Goal: Participate in discussion: Engage in conversation with other users on a specific topic

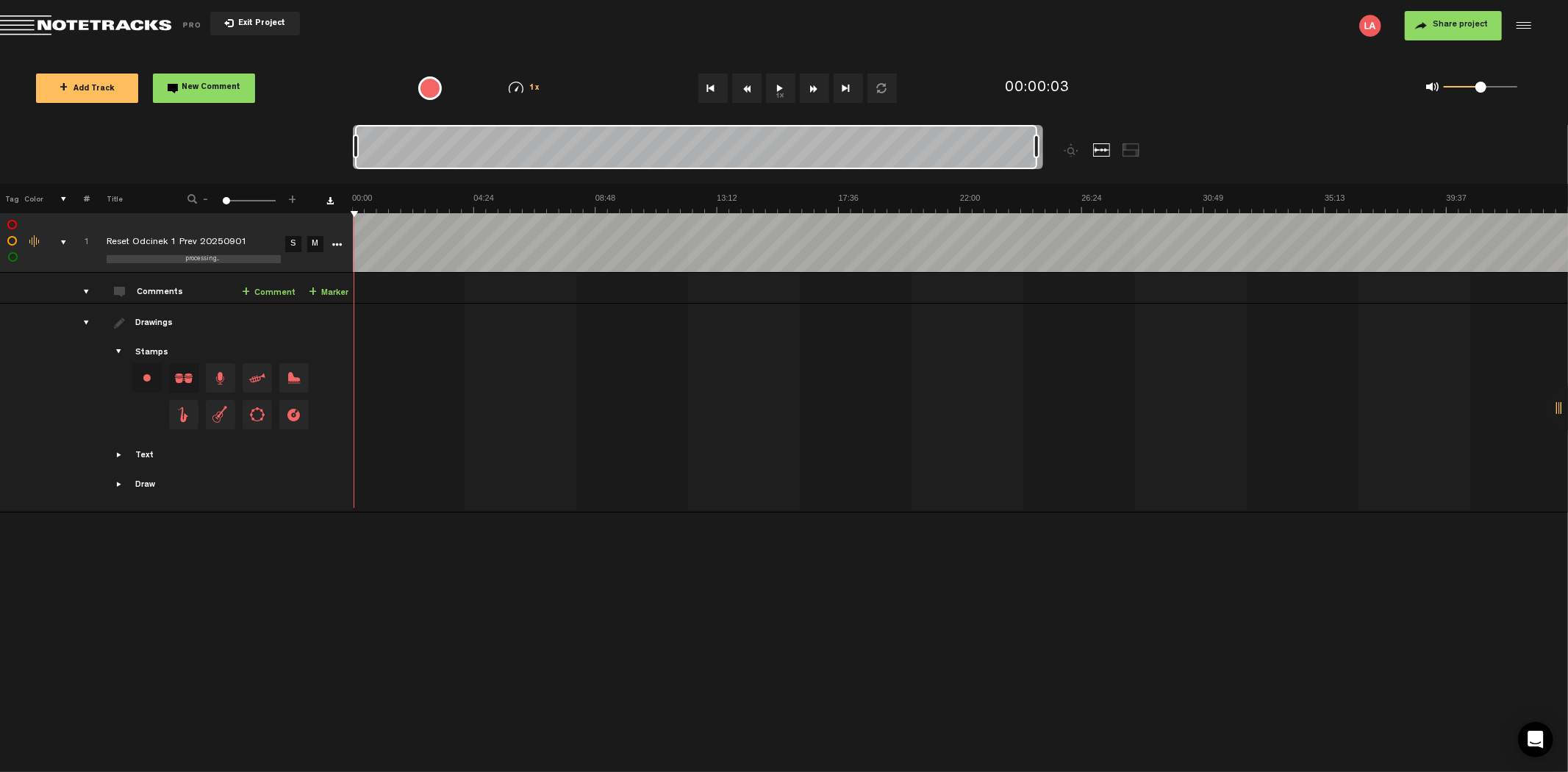
click at [781, 90] on button "1x" at bounding box center [780, 88] width 29 height 29
click at [712, 91] on button "Go to beginning" at bounding box center [712, 88] width 29 height 29
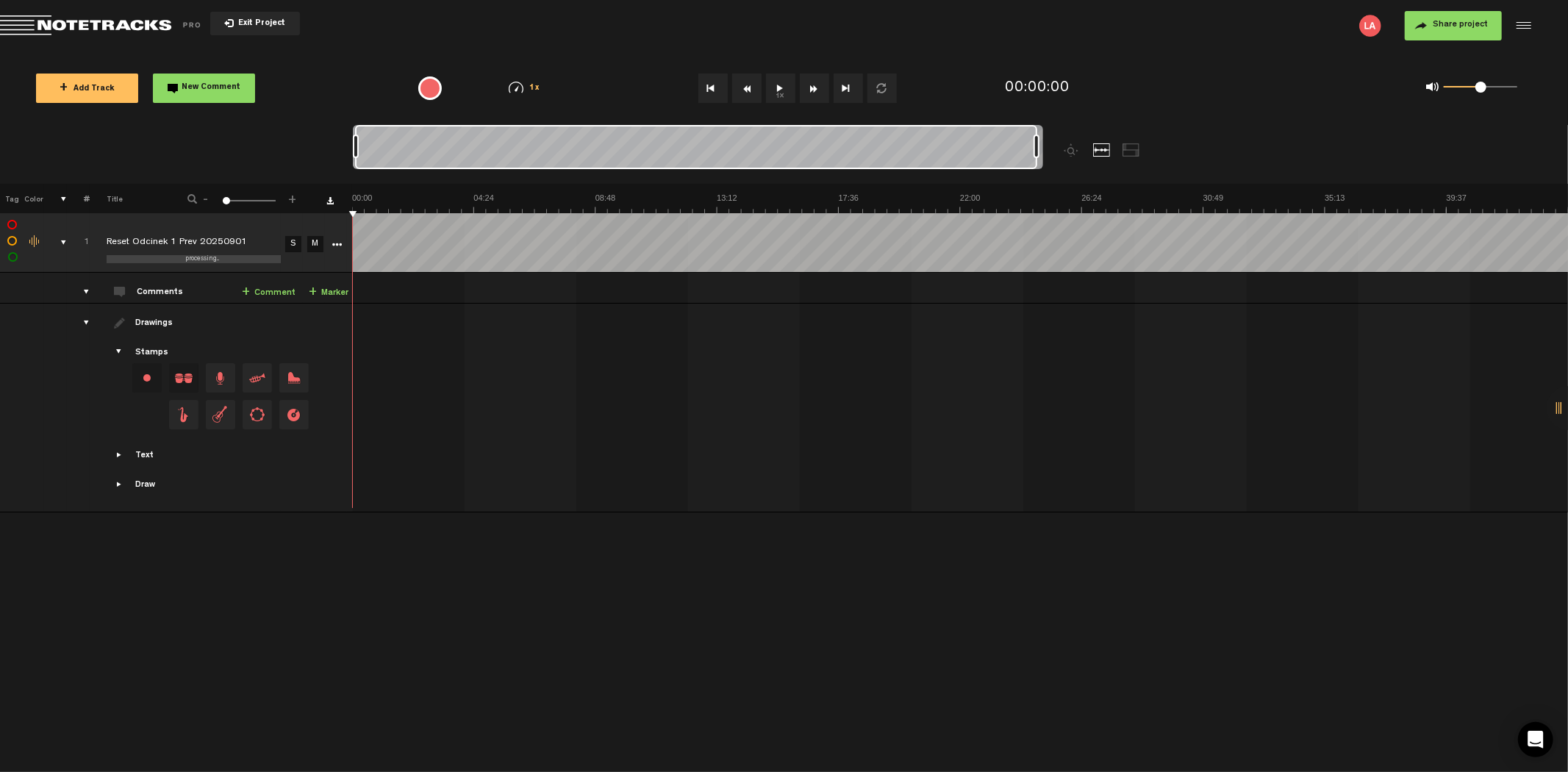
click at [841, 86] on button "Go to end" at bounding box center [848, 88] width 29 height 29
click at [708, 86] on button "Go to beginning" at bounding box center [712, 88] width 29 height 29
click at [717, 89] on button "Go to beginning" at bounding box center [712, 88] width 29 height 29
drag, startPoint x: 366, startPoint y: 148, endPoint x: 1163, endPoint y: 179, distance: 797.6
click at [1163, 179] on div at bounding box center [784, 154] width 862 height 59
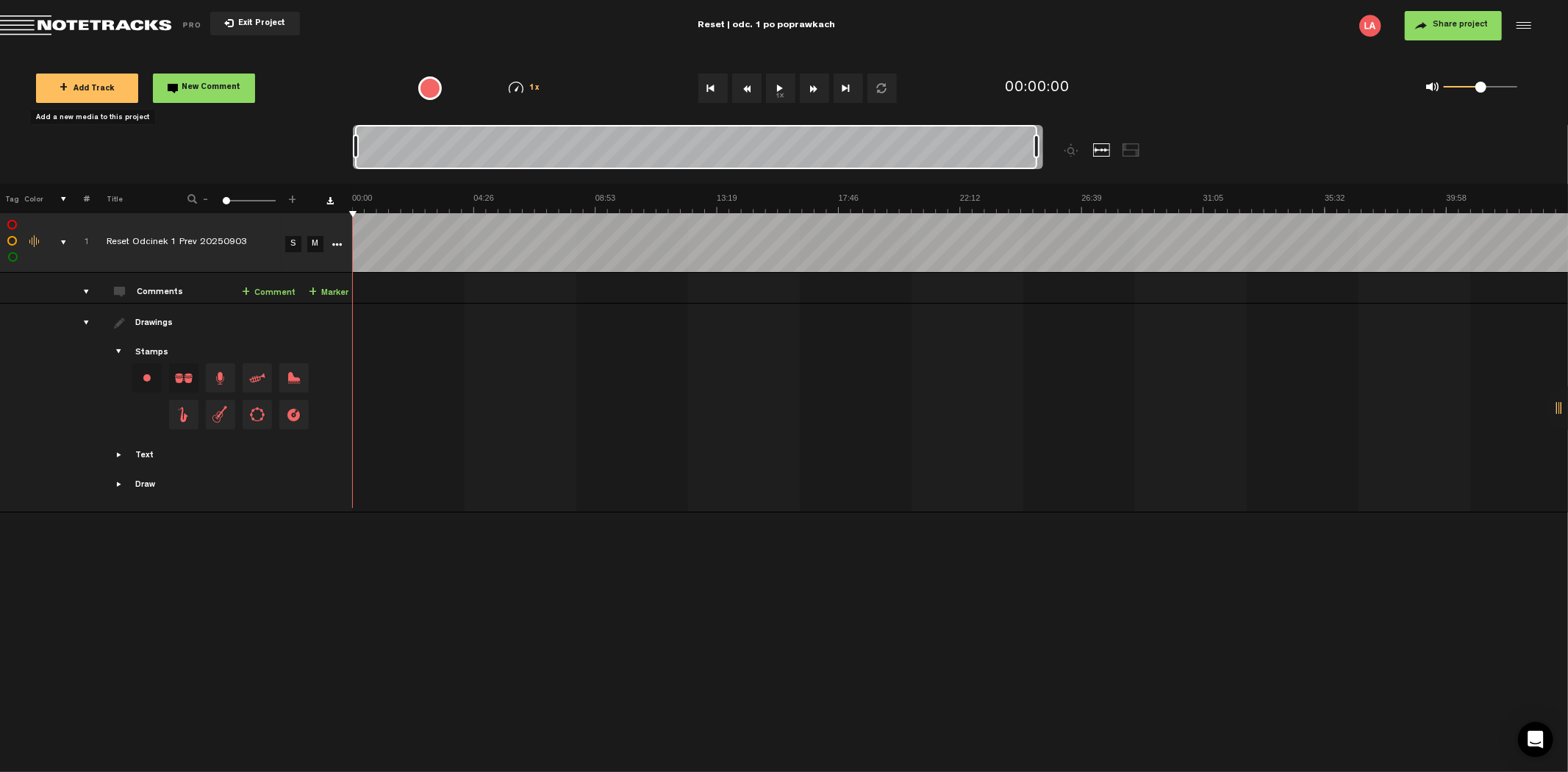
click at [838, 82] on button "Go to end" at bounding box center [848, 88] width 29 height 29
click at [706, 86] on button "Go to beginning" at bounding box center [712, 88] width 29 height 29
click at [774, 83] on button "1x" at bounding box center [780, 88] width 29 height 29
drag, startPoint x: 774, startPoint y: 83, endPoint x: 764, endPoint y: 51, distance: 33.5
click at [764, 51] on div "+ Add Track New Comment 1x 0.25x 0.5x 0.75x 1x 1.25x 1.5x 1.75x 2x All emojis 😀…" at bounding box center [784, 88] width 1568 height 74
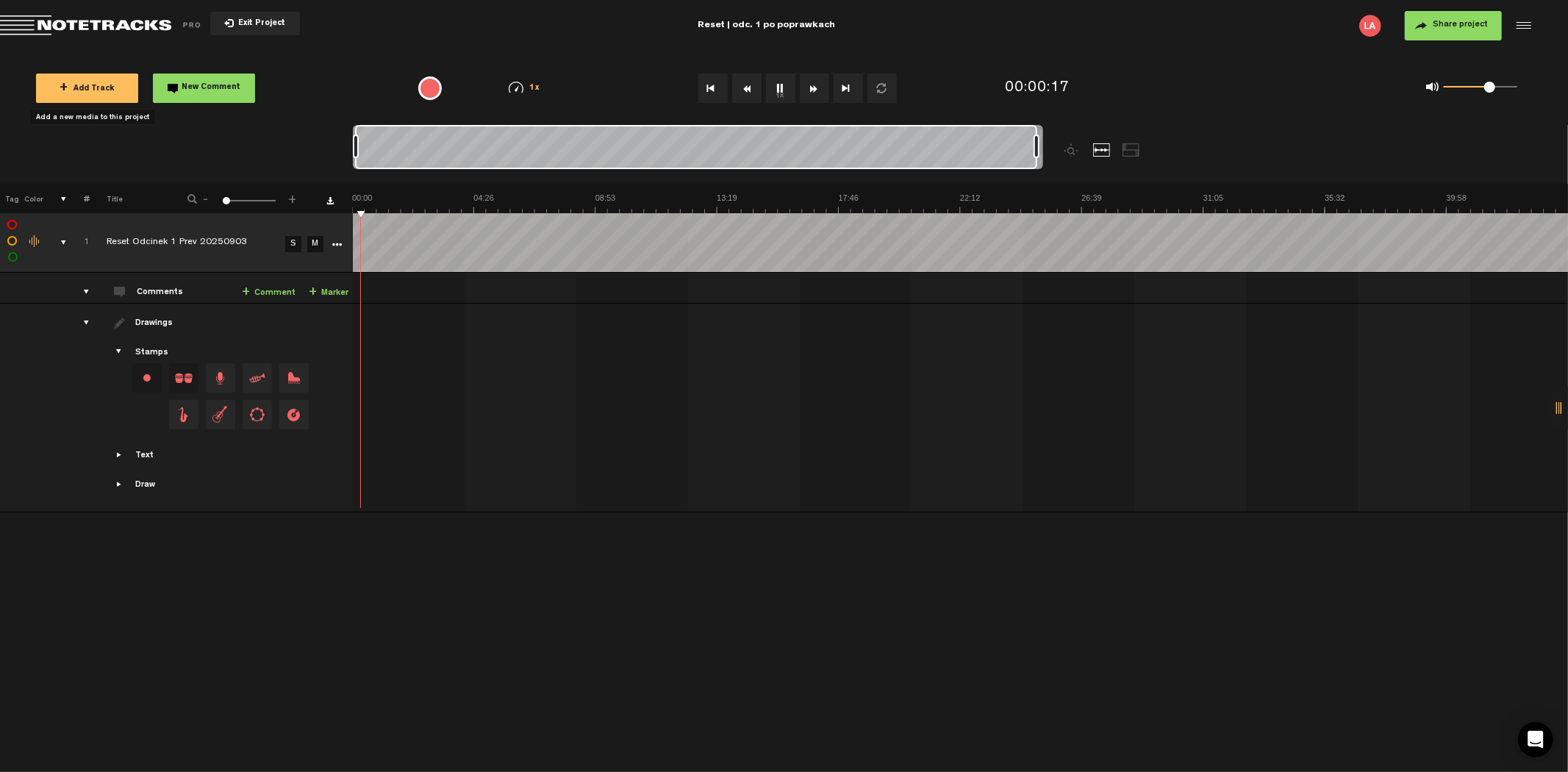
drag, startPoint x: 1480, startPoint y: 92, endPoint x: 1490, endPoint y: 92, distance: 10.0
click at [1490, 92] on span at bounding box center [1489, 86] width 11 height 11
click at [1497, 92] on span at bounding box center [1496, 86] width 11 height 11
click at [778, 89] on button "1x" at bounding box center [780, 88] width 29 height 29
click at [779, 89] on button "1x" at bounding box center [780, 88] width 29 height 29
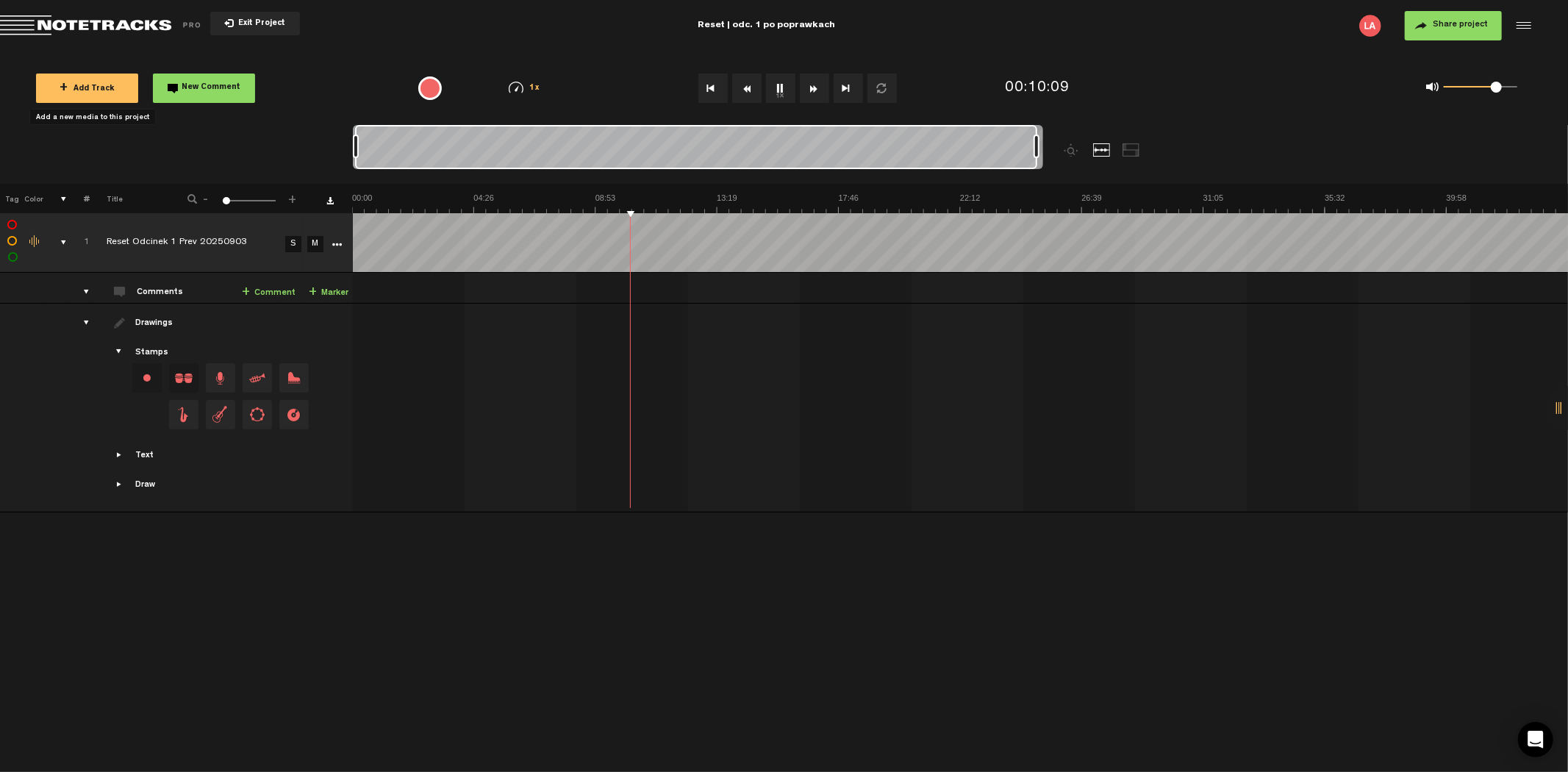
click at [778, 82] on button "1x" at bounding box center [780, 88] width 29 height 29
click at [778, 91] on button "1x" at bounding box center [780, 88] width 29 height 29
click at [774, 75] on button "1x" at bounding box center [780, 88] width 29 height 29
click at [780, 85] on button "1x" at bounding box center [780, 88] width 29 height 29
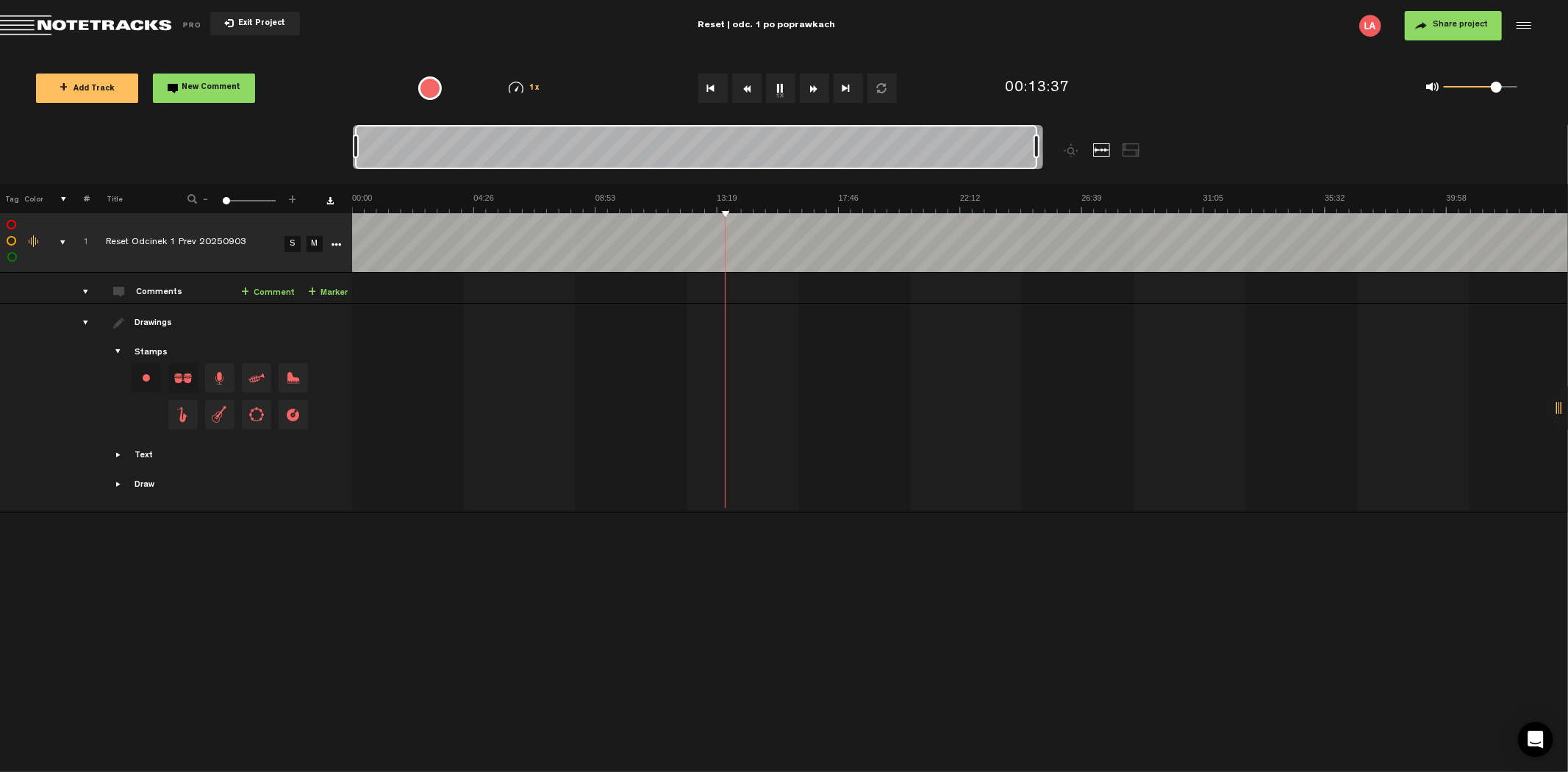
click at [782, 91] on button "1x" at bounding box center [780, 88] width 29 height 29
click at [778, 92] on button "1x" at bounding box center [780, 88] width 29 height 29
click at [778, 85] on button "1x" at bounding box center [780, 88] width 29 height 29
click at [778, 86] on button "1x" at bounding box center [780, 88] width 29 height 29
click at [779, 94] on button "1x" at bounding box center [780, 88] width 29 height 29
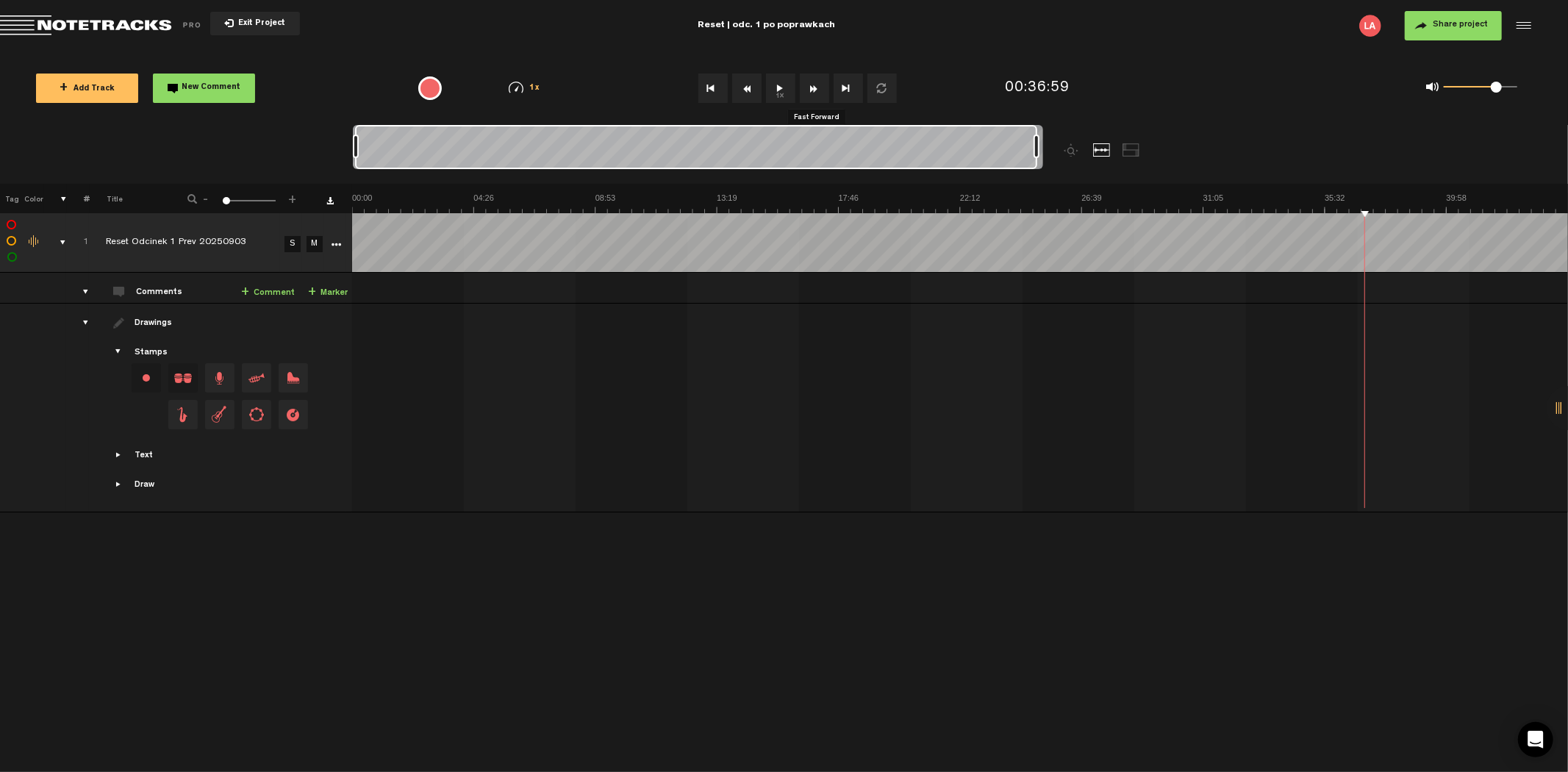
click at [805, 85] on button "Fast Forward" at bounding box center [814, 88] width 29 height 29
click at [813, 86] on button "Fast Forward" at bounding box center [814, 88] width 29 height 29
click at [815, 84] on button "Fast Forward" at bounding box center [814, 88] width 29 height 29
click at [780, 86] on button "1x" at bounding box center [780, 88] width 29 height 29
click at [770, 78] on button "1x" at bounding box center [780, 88] width 29 height 29
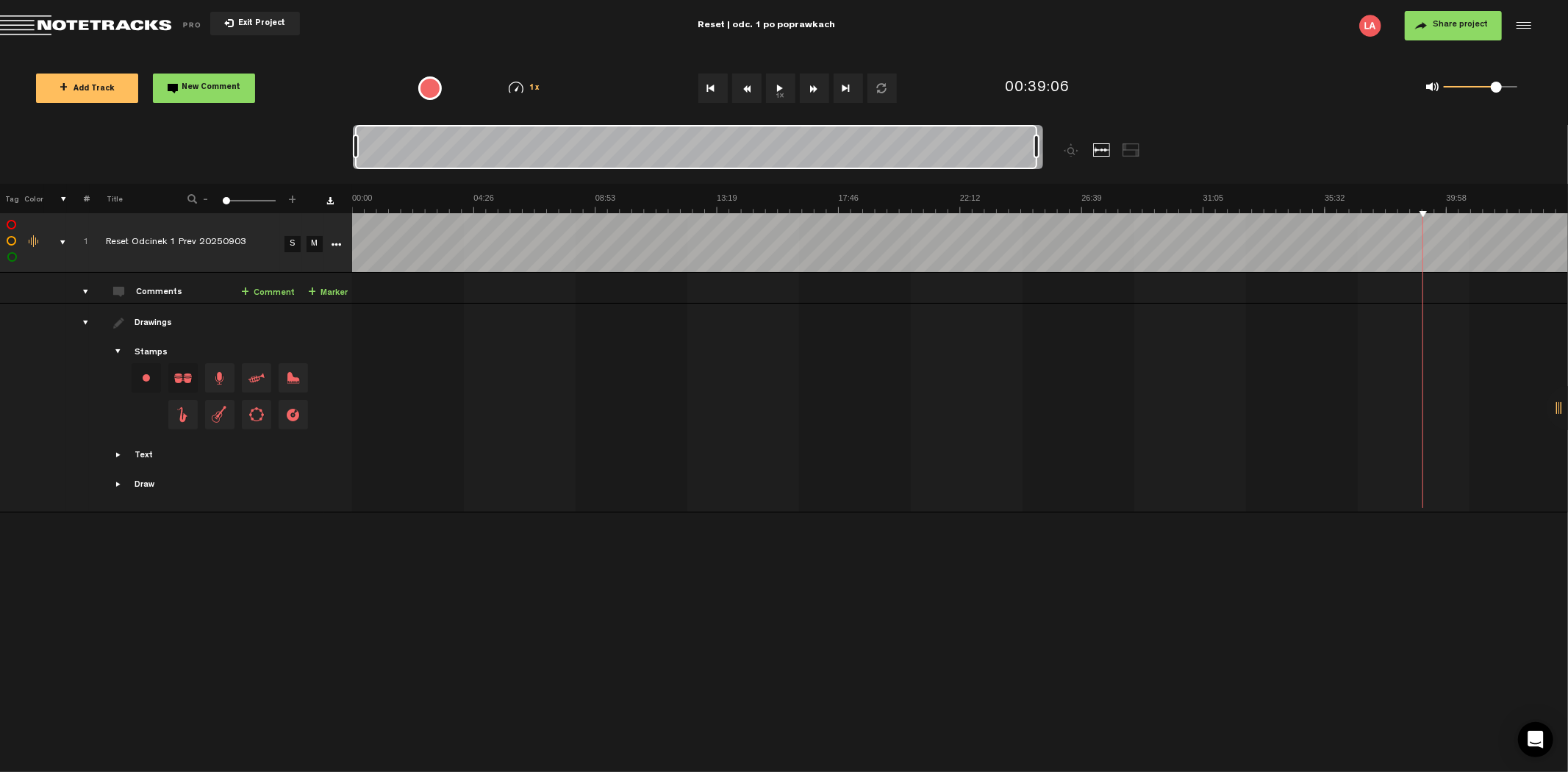
click at [775, 82] on button "1x" at bounding box center [780, 88] width 29 height 29
click at [812, 88] on button "Fast Forward" at bounding box center [814, 88] width 29 height 29
click at [780, 90] on button "1x" at bounding box center [780, 88] width 29 height 29
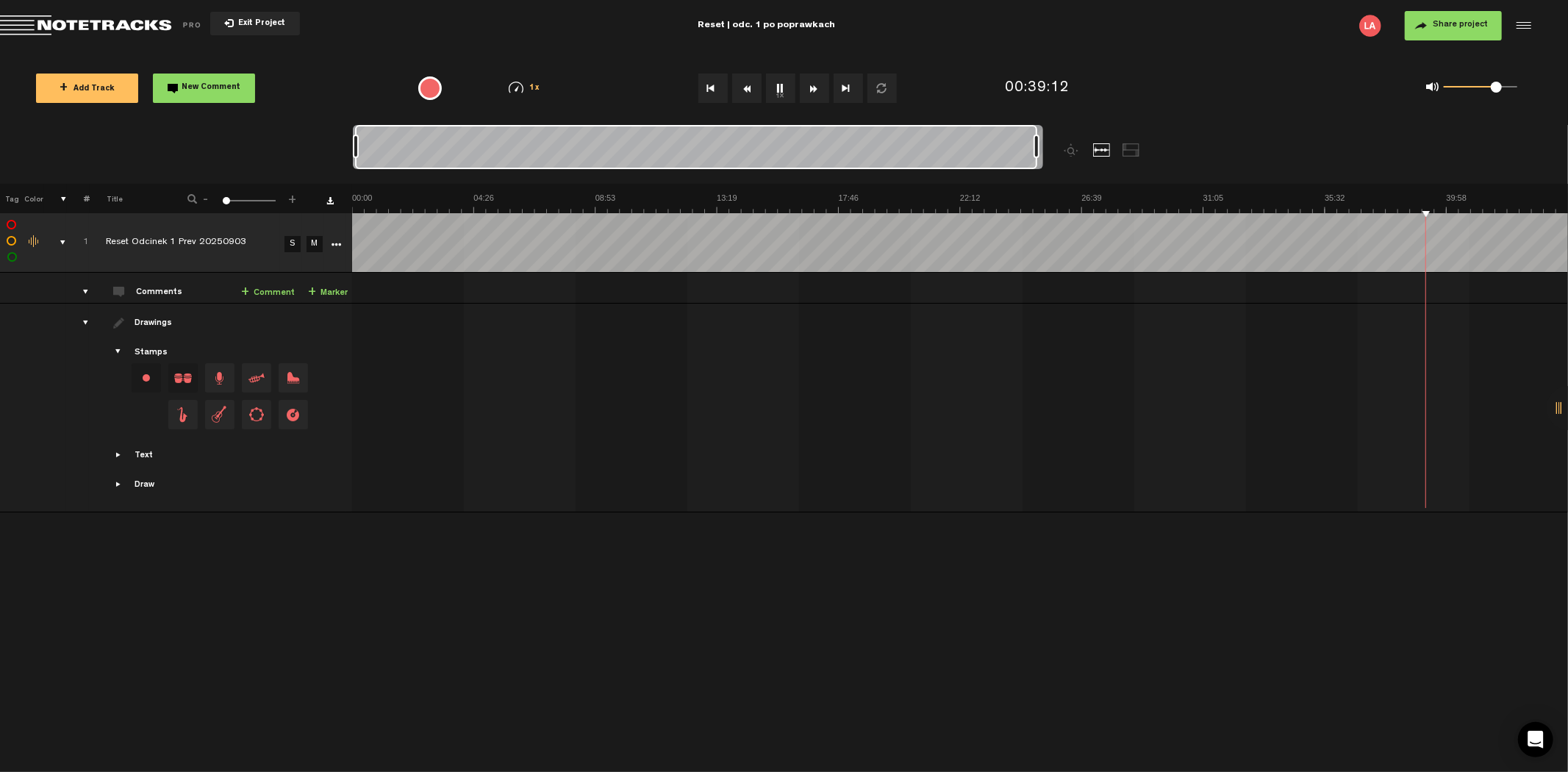
click at [780, 90] on button "1x" at bounding box center [780, 88] width 29 height 29
click at [268, 287] on link "+ Comment" at bounding box center [268, 293] width 54 height 17
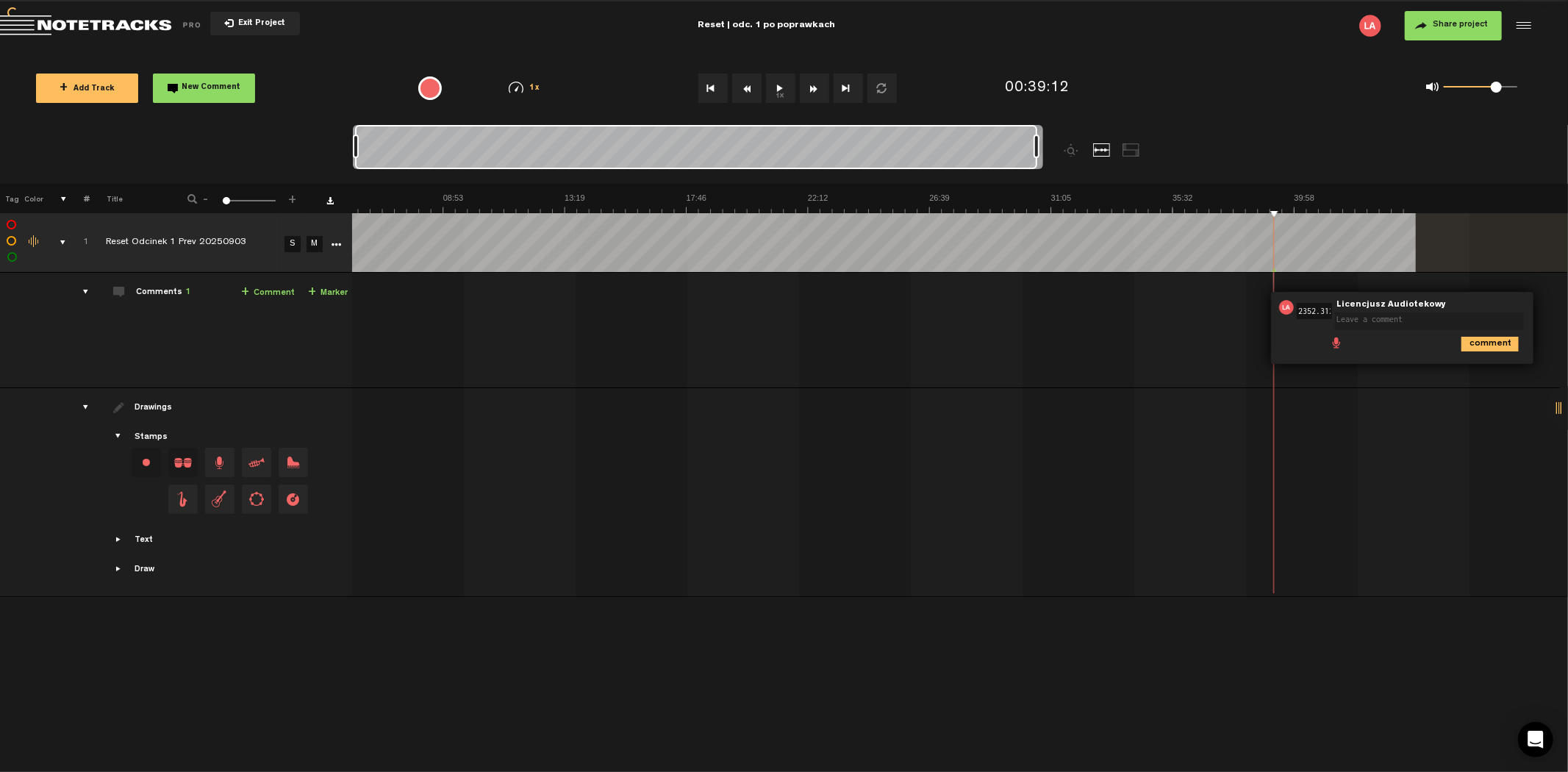
scroll to position [0, 0]
type textarea "godziny i daty - czy mają sens?"
click at [777, 88] on button "1x" at bounding box center [780, 88] width 29 height 29
click at [745, 90] on button "Rewind" at bounding box center [747, 88] width 29 height 29
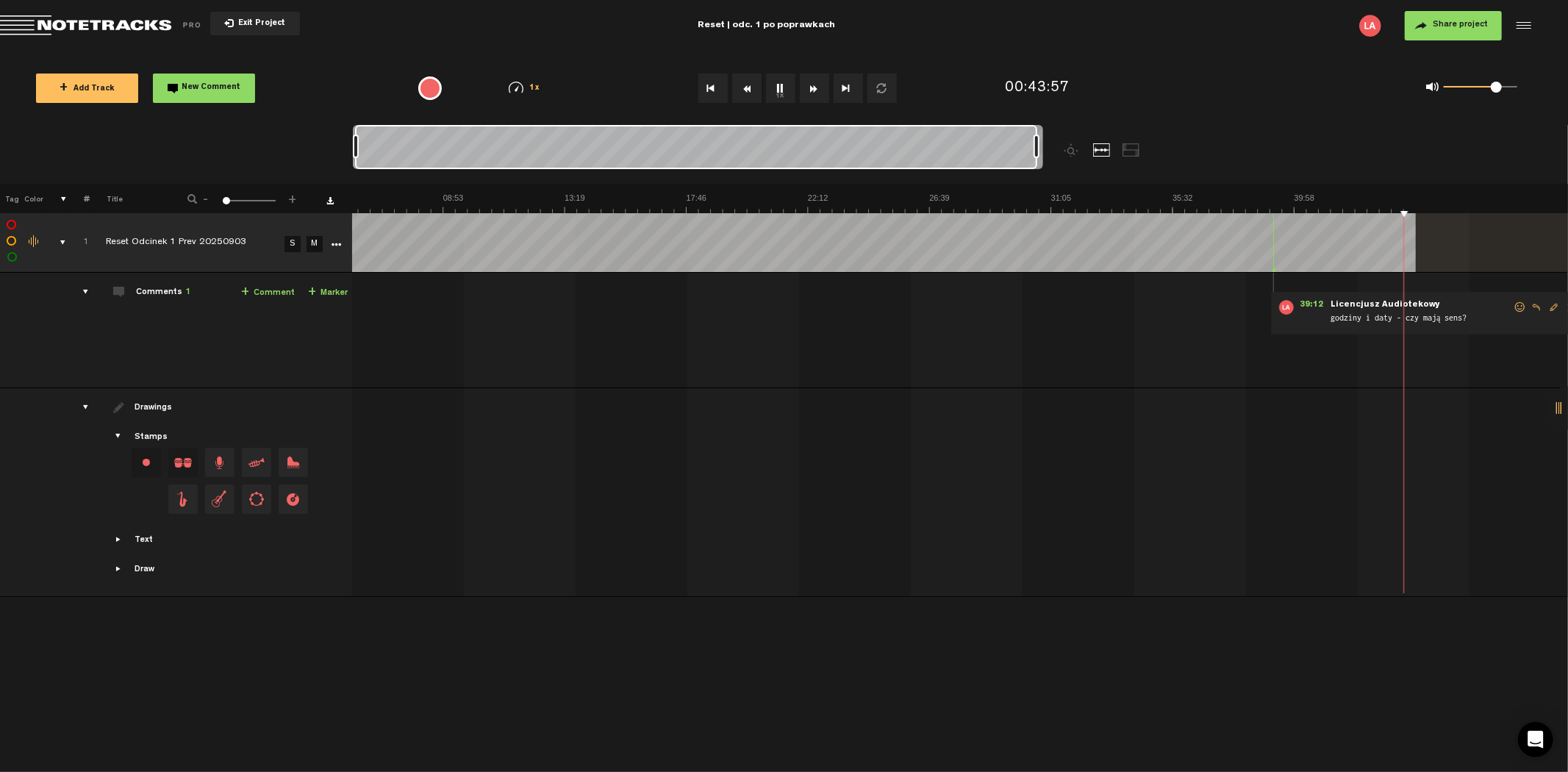
click at [745, 90] on button "Rewind" at bounding box center [747, 88] width 29 height 29
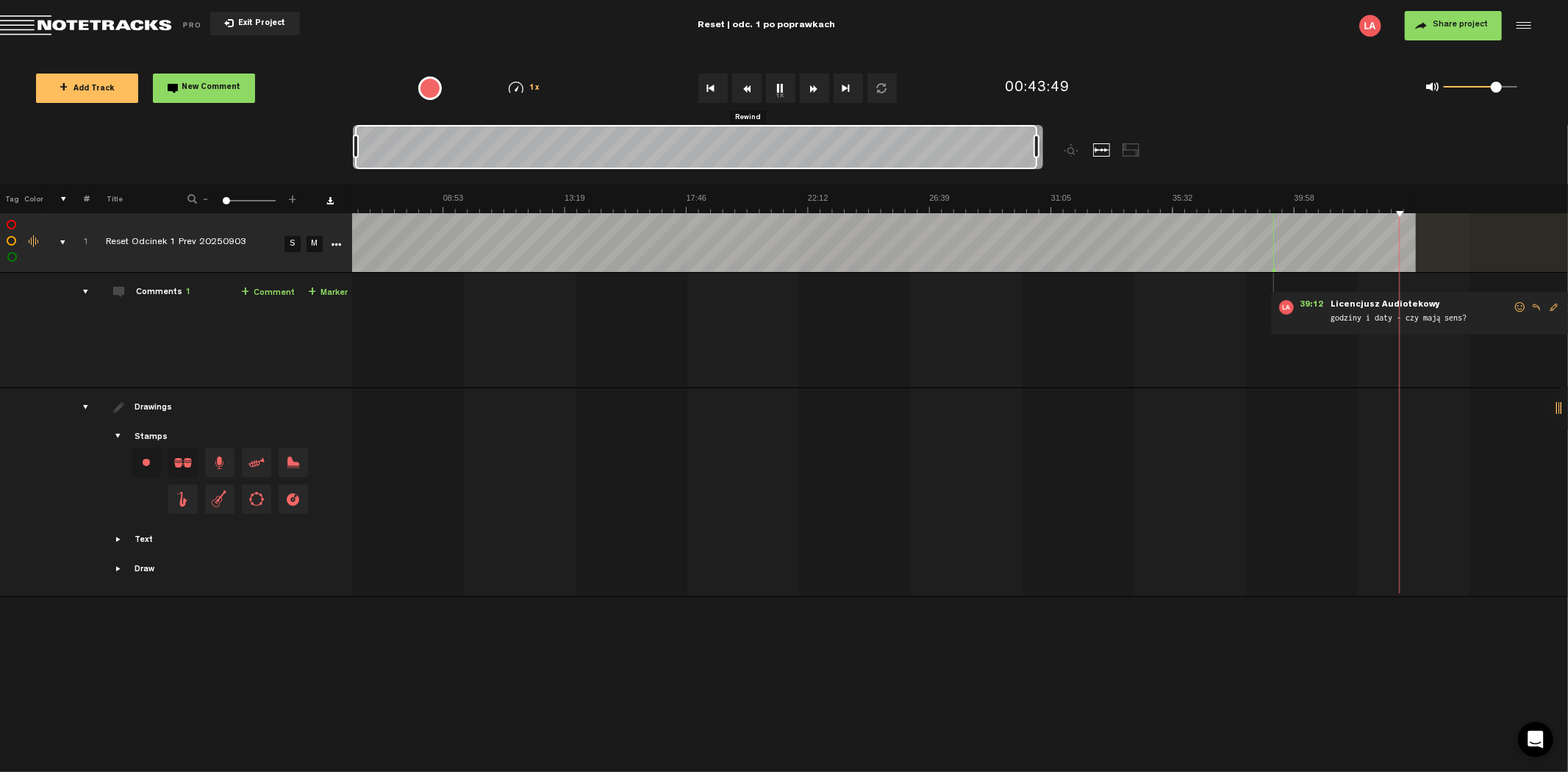
click at [745, 90] on button "Rewind" at bounding box center [747, 88] width 29 height 29
